Goal: Register for event/course

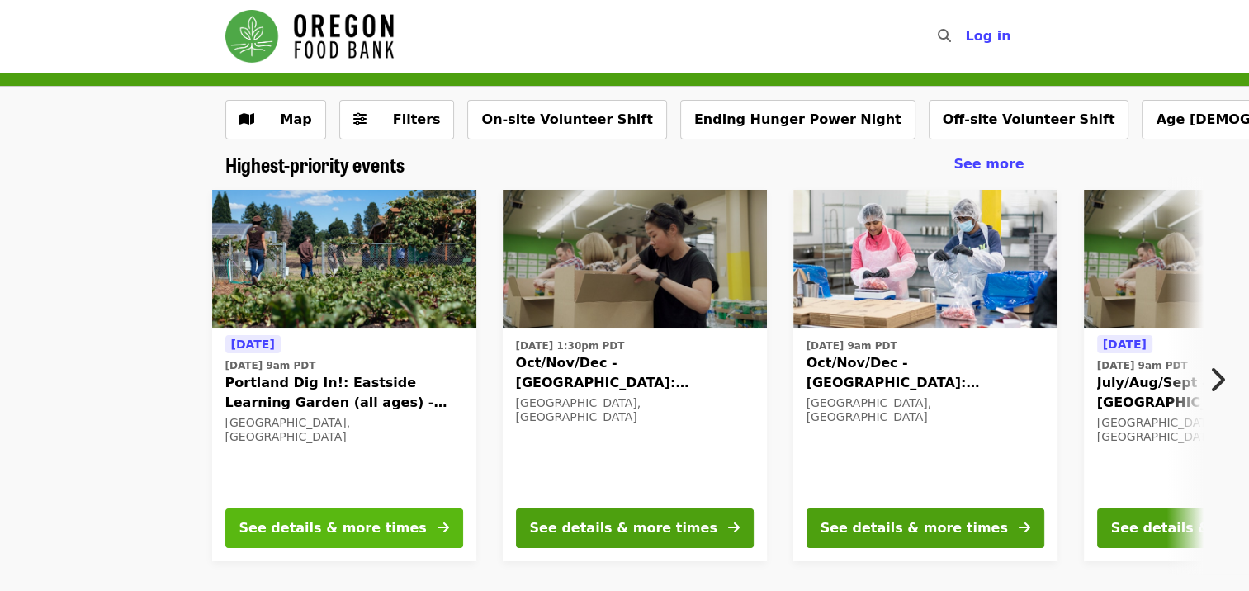
click at [318, 530] on div "See details & more times" at bounding box center [332, 528] width 187 height 20
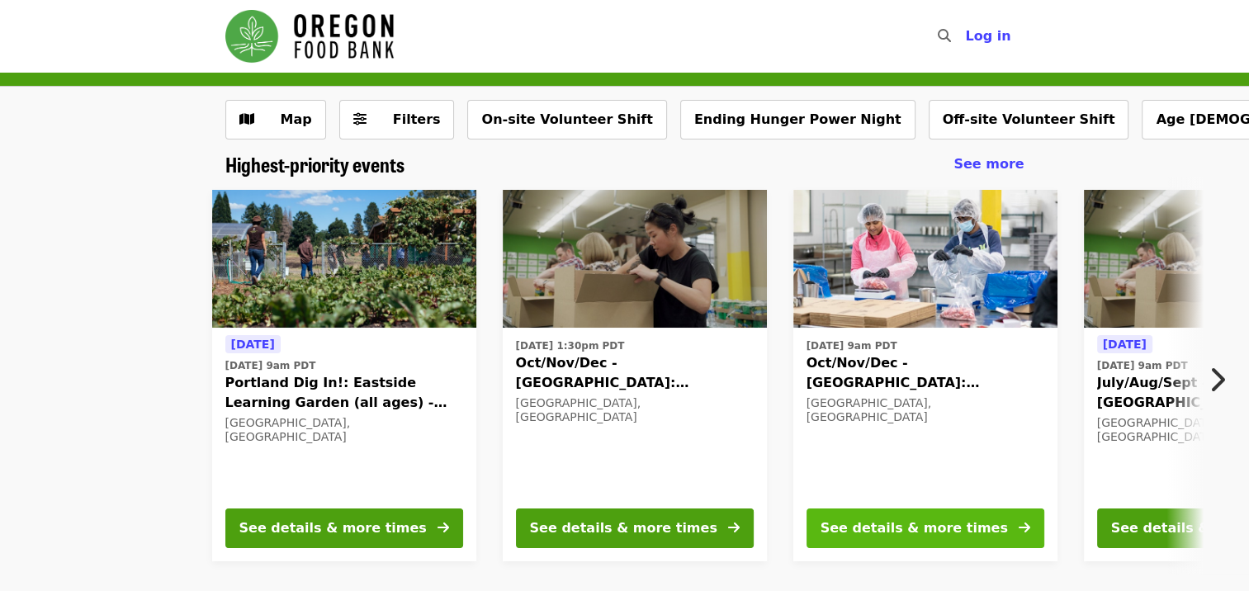
click at [953, 527] on div "See details & more times" at bounding box center [913, 528] width 187 height 20
click at [1222, 381] on icon "chevron-right icon" at bounding box center [1216, 379] width 17 height 31
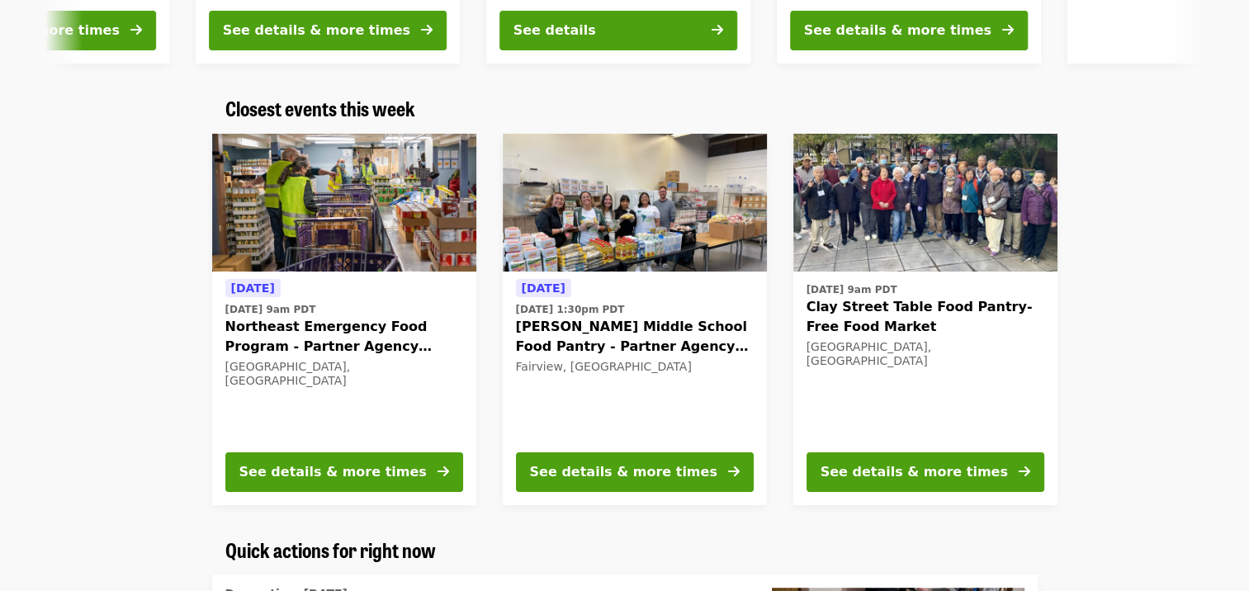
scroll to position [499, 0]
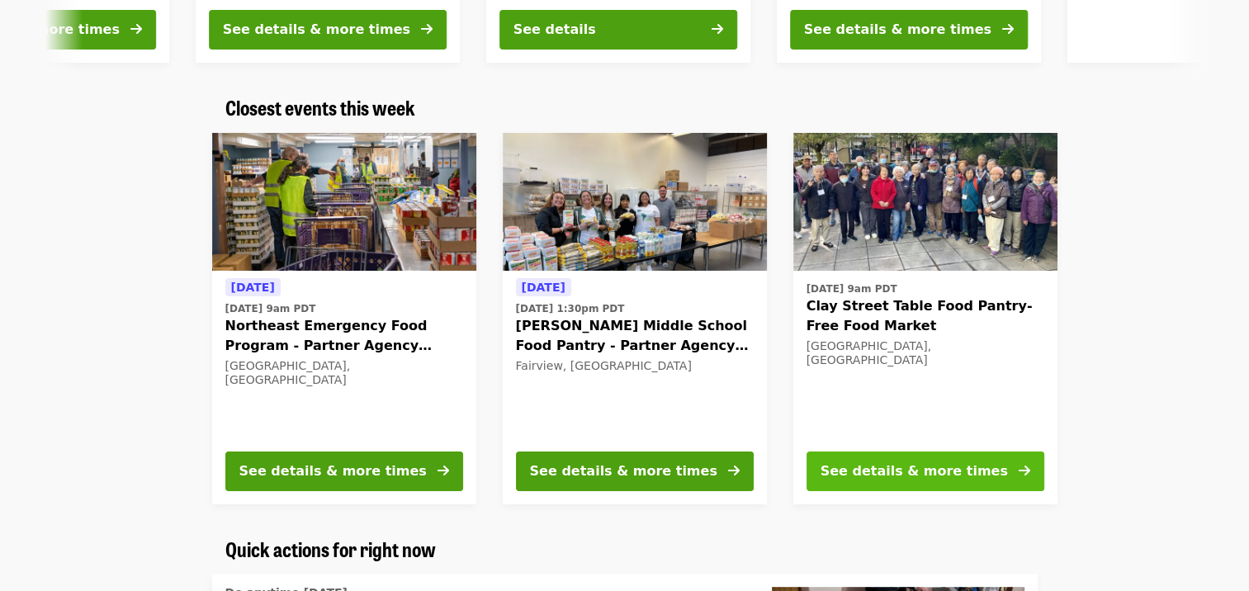
click at [993, 475] on button "See details & more times" at bounding box center [925, 472] width 238 height 40
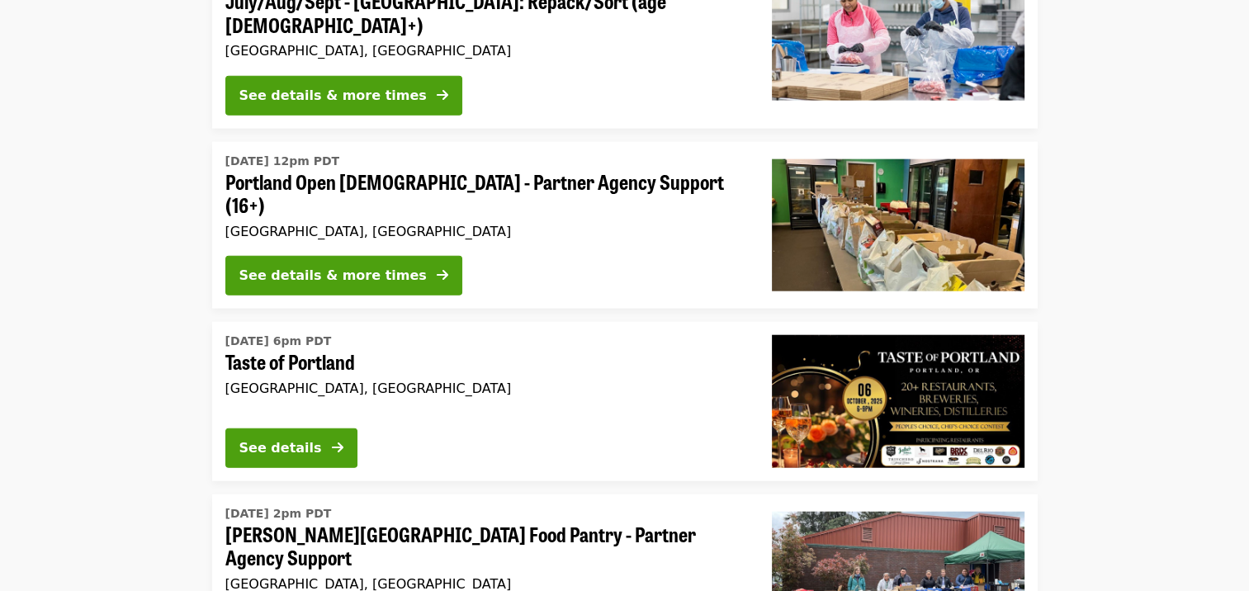
scroll to position [4001, 0]
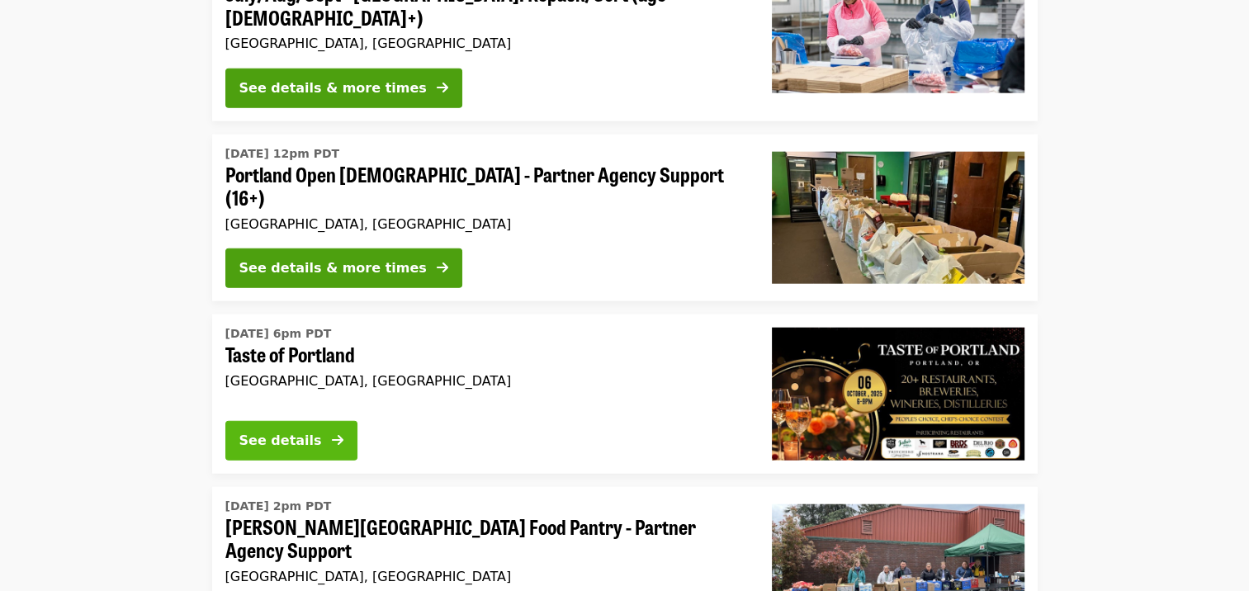
click at [342, 433] on icon "arrow-right icon" at bounding box center [338, 441] width 12 height 16
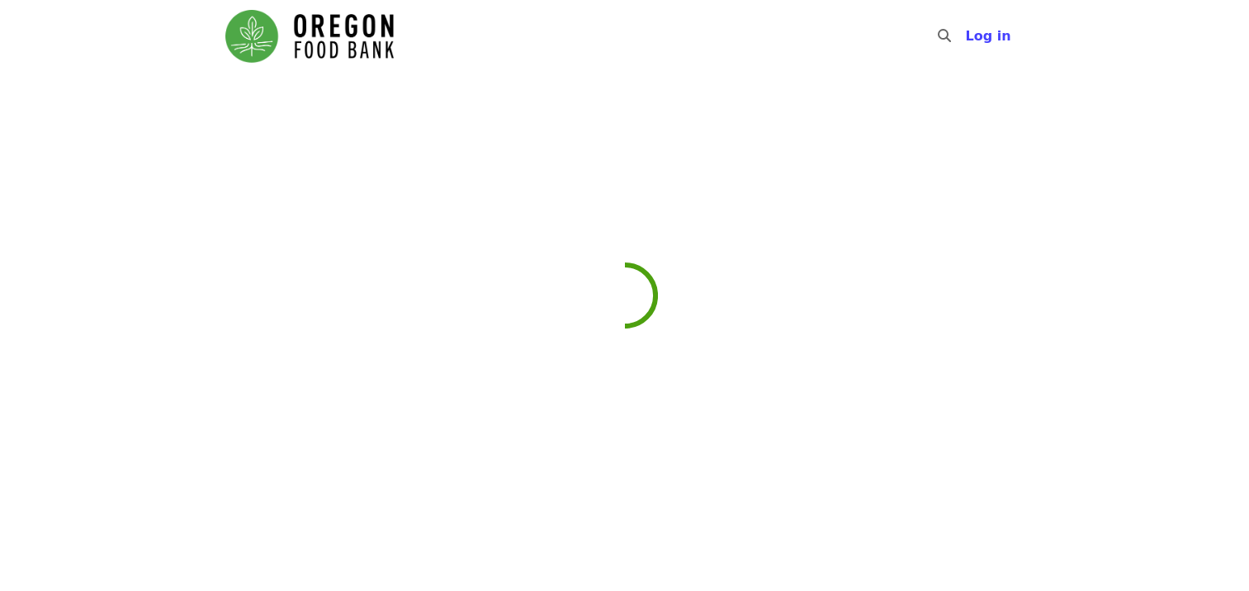
click at [342, 321] on div at bounding box center [624, 387] width 1249 height 591
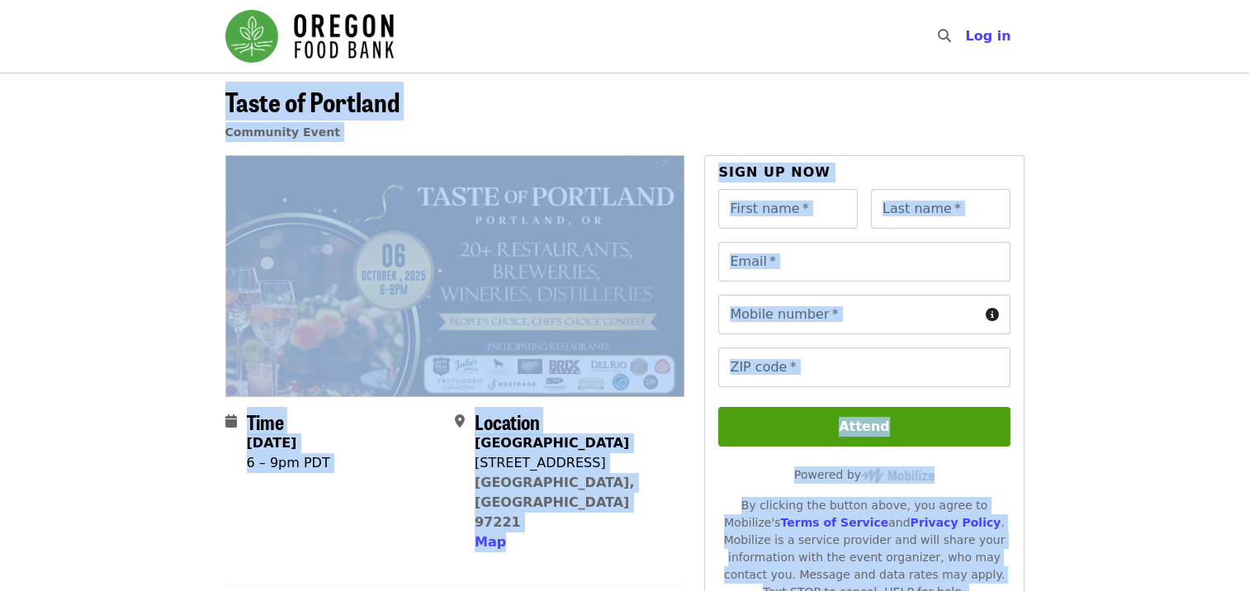
click at [917, 88] on header "Taste of Portland Community Event" at bounding box center [624, 121] width 799 height 69
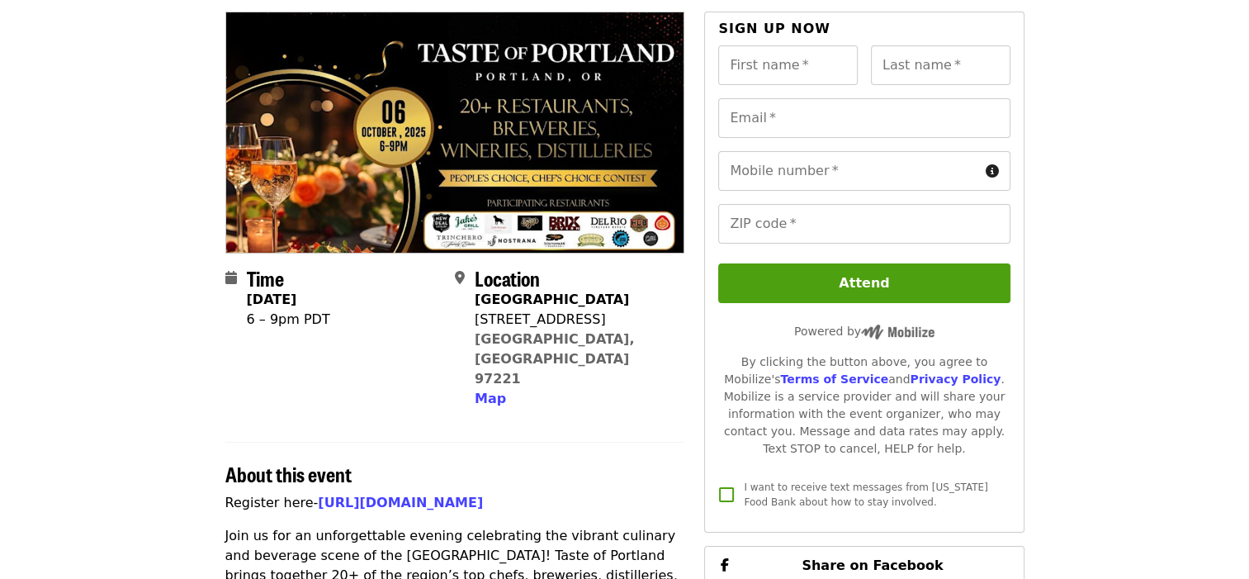
scroll to position [140, 0]
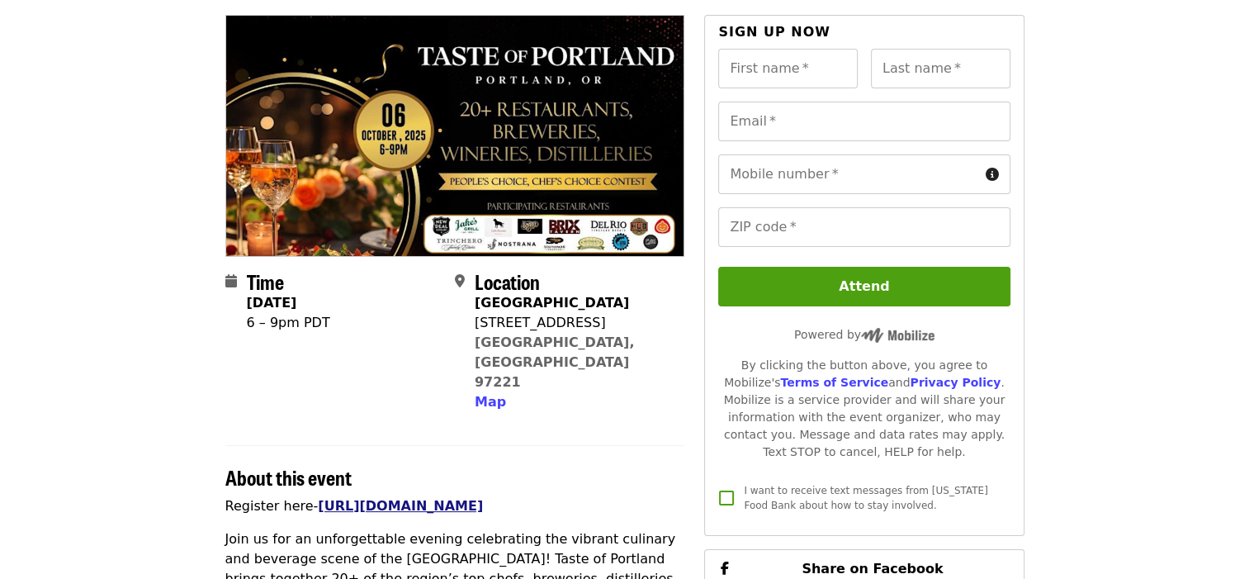
click at [446, 498] on link "[URL][DOMAIN_NAME]" at bounding box center [400, 506] width 165 height 16
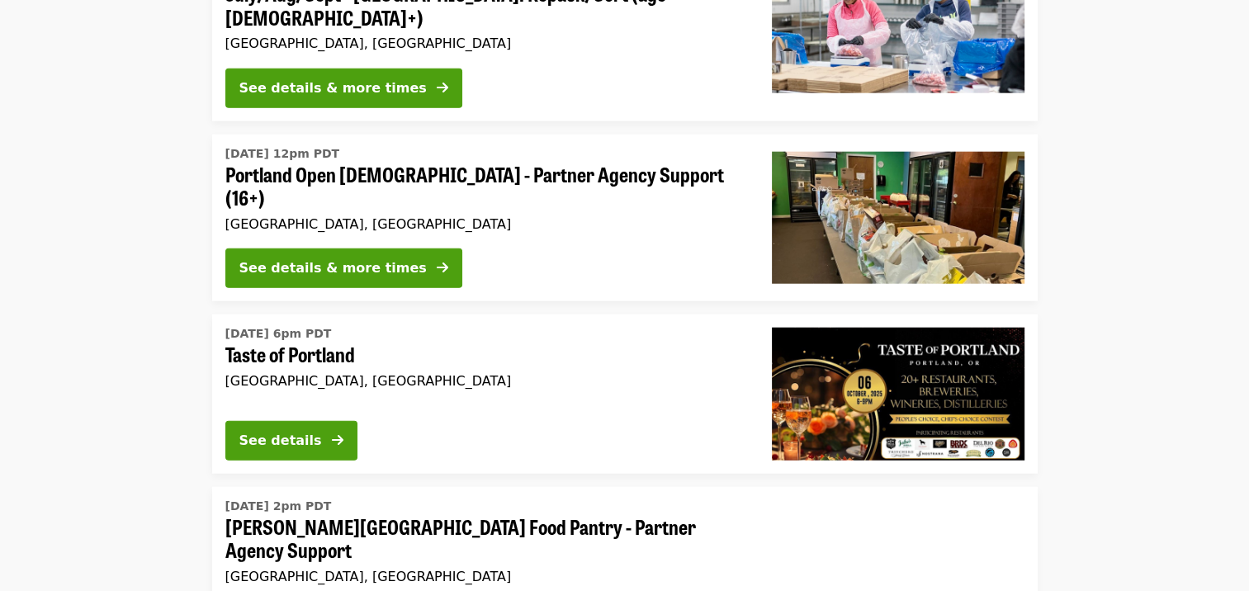
scroll to position [3559, 0]
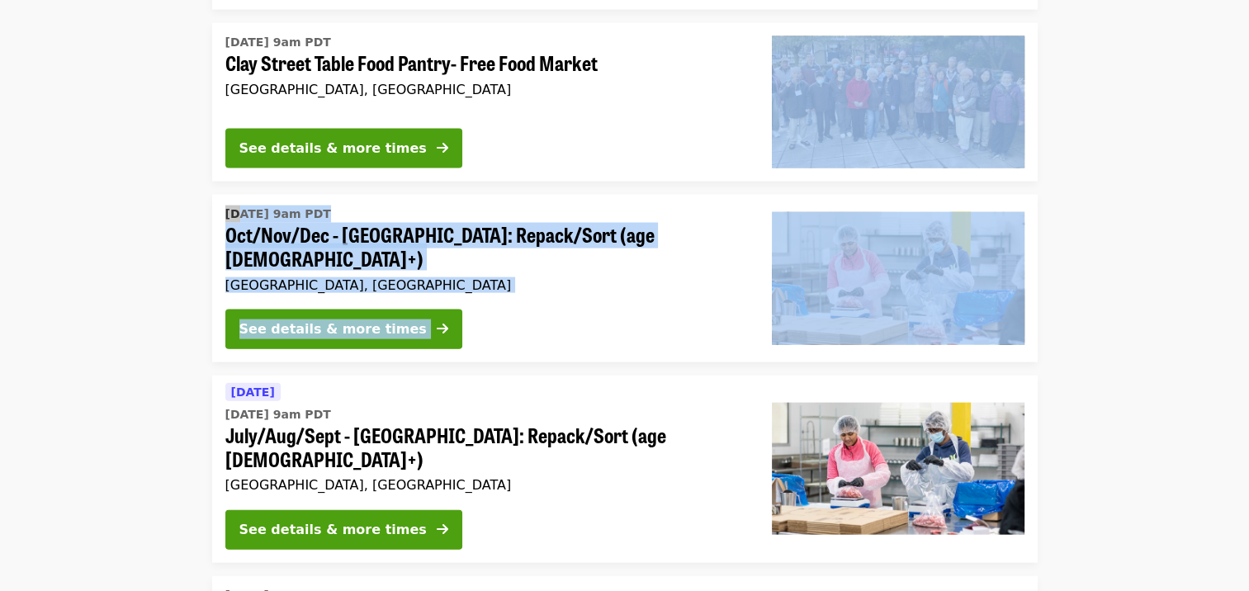
drag, startPoint x: 1137, startPoint y: 99, endPoint x: 1174, endPoint y: 215, distance: 121.1
click at [1174, 215] on ul "Here are some events farther away... [DATE] 1pm PDT [PERSON_NAME][GEOGRAPHIC_DA…" at bounding box center [624, 137] width 1249 height 4716
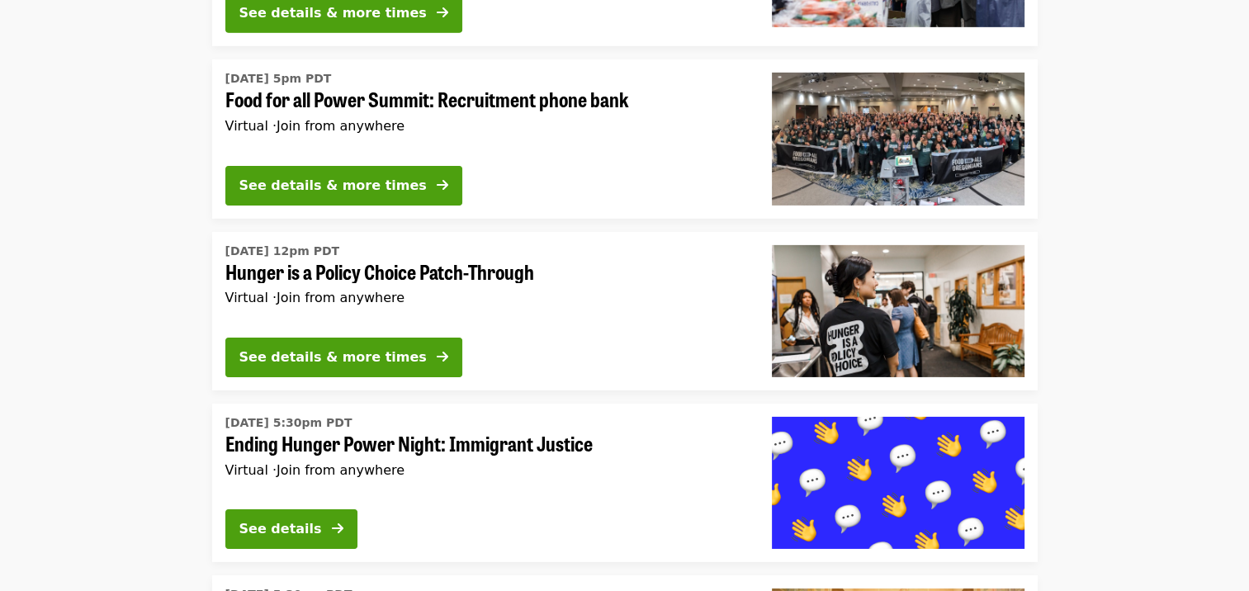
scroll to position [5342, 0]
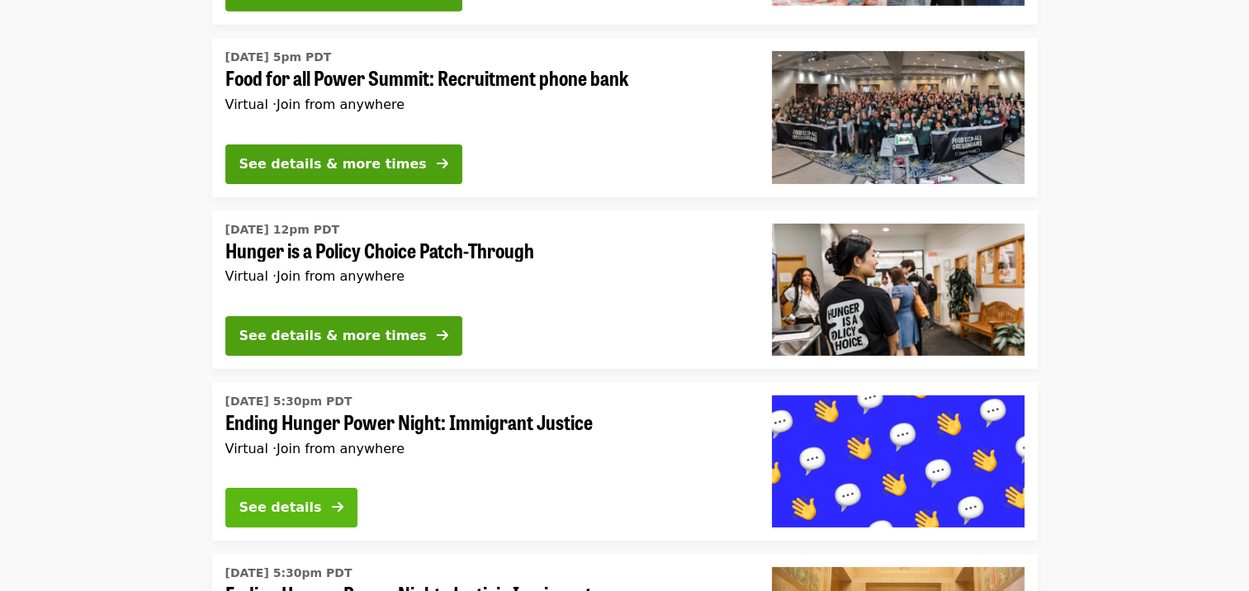
click at [316, 498] on div "See details" at bounding box center [280, 508] width 83 height 20
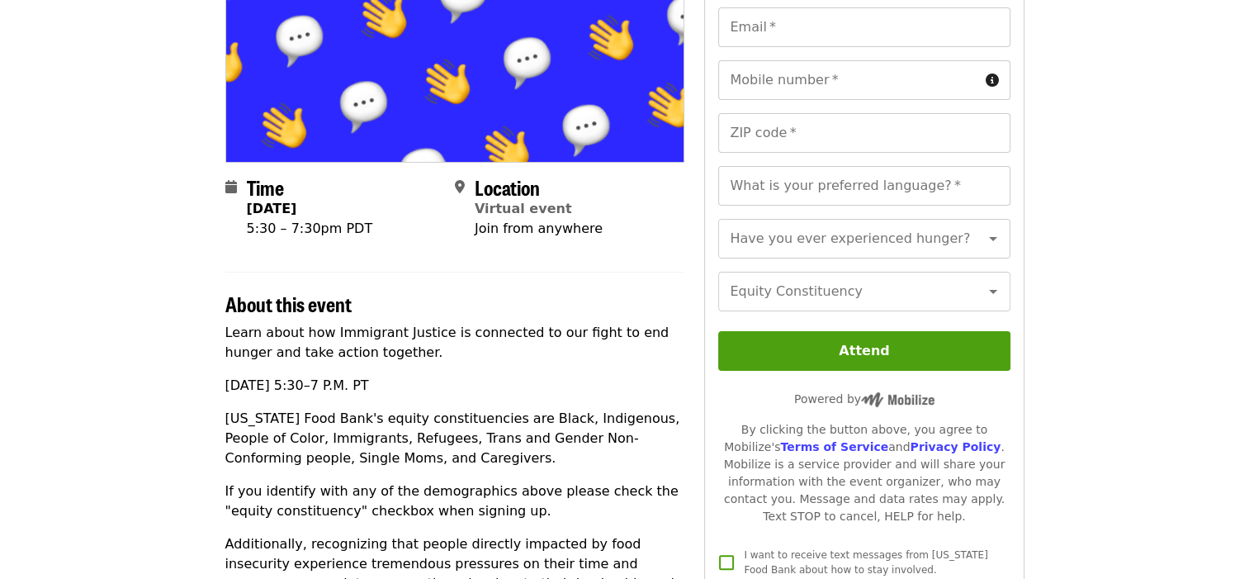
scroll to position [231, 0]
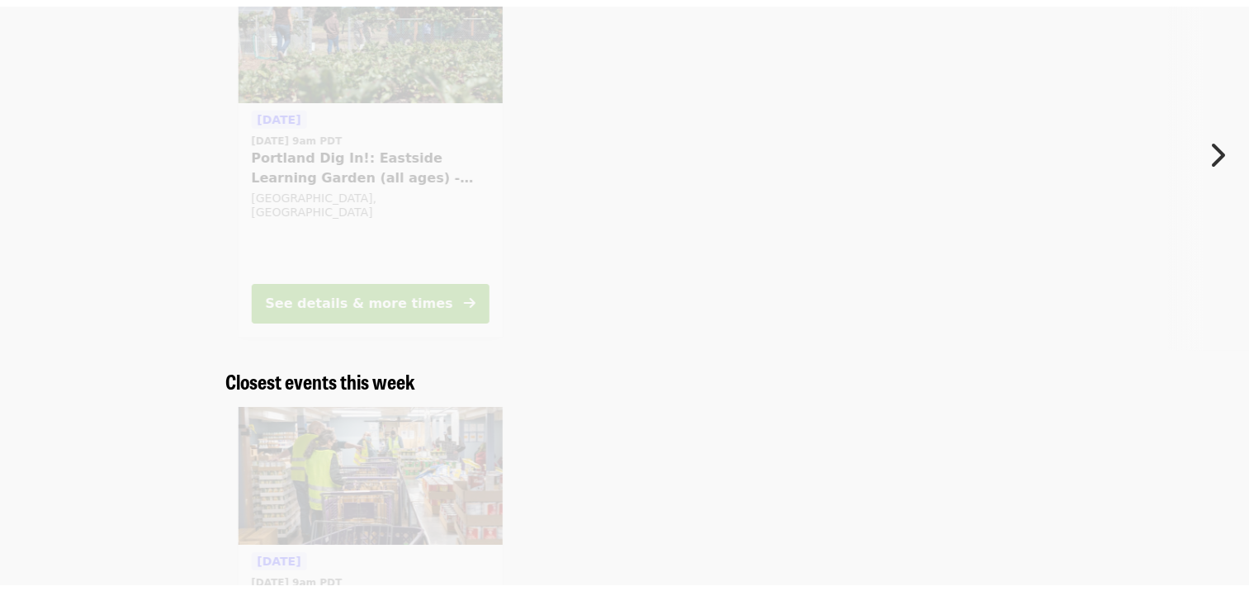
scroll to position [5342, 0]
